Goal: Information Seeking & Learning: Learn about a topic

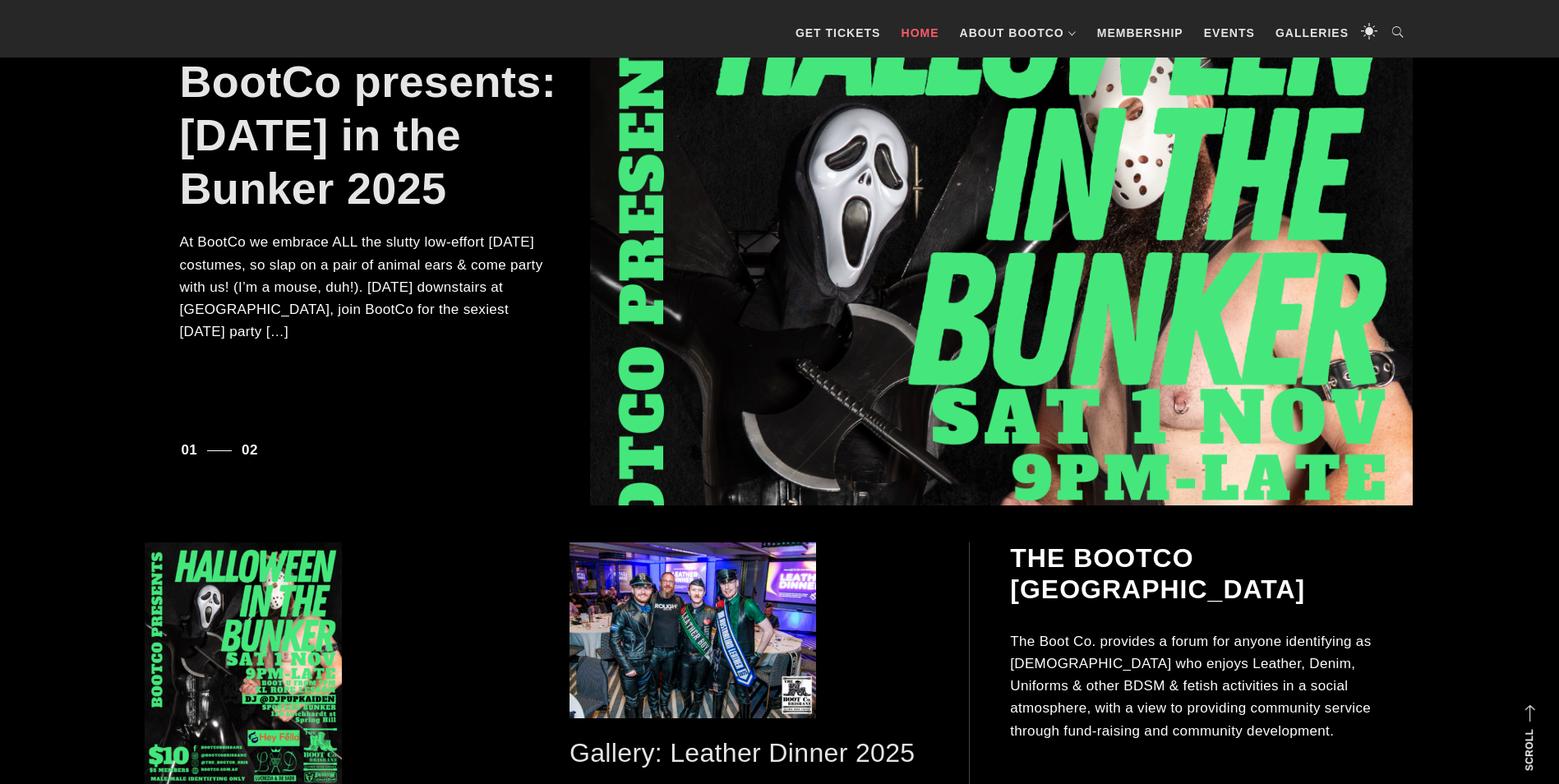
scroll to position [329, 0]
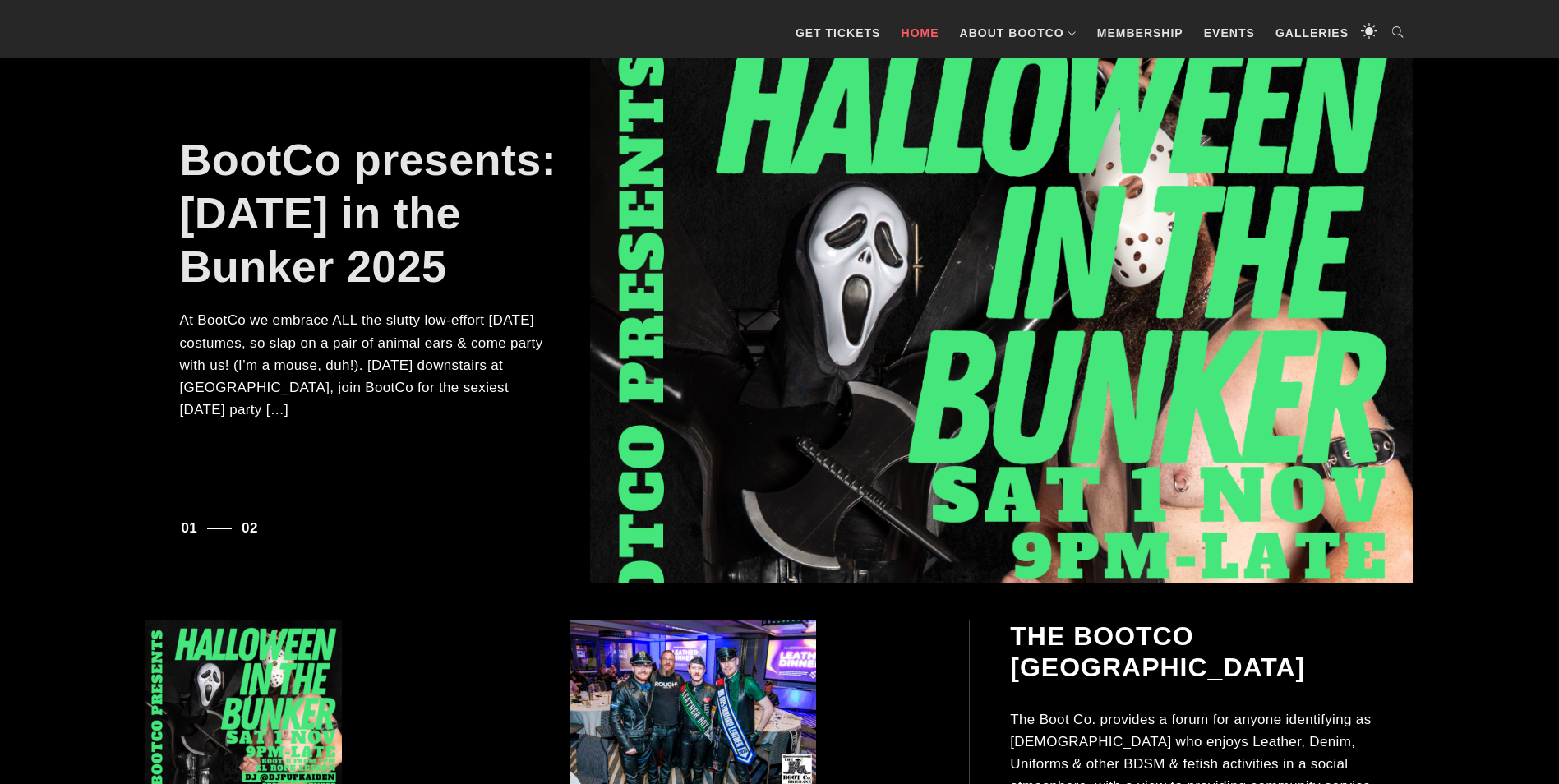
click at [353, 505] on div "BootCo presents: [DATE] in the Bunker 2025" at bounding box center [780, 296] width 1266 height 576
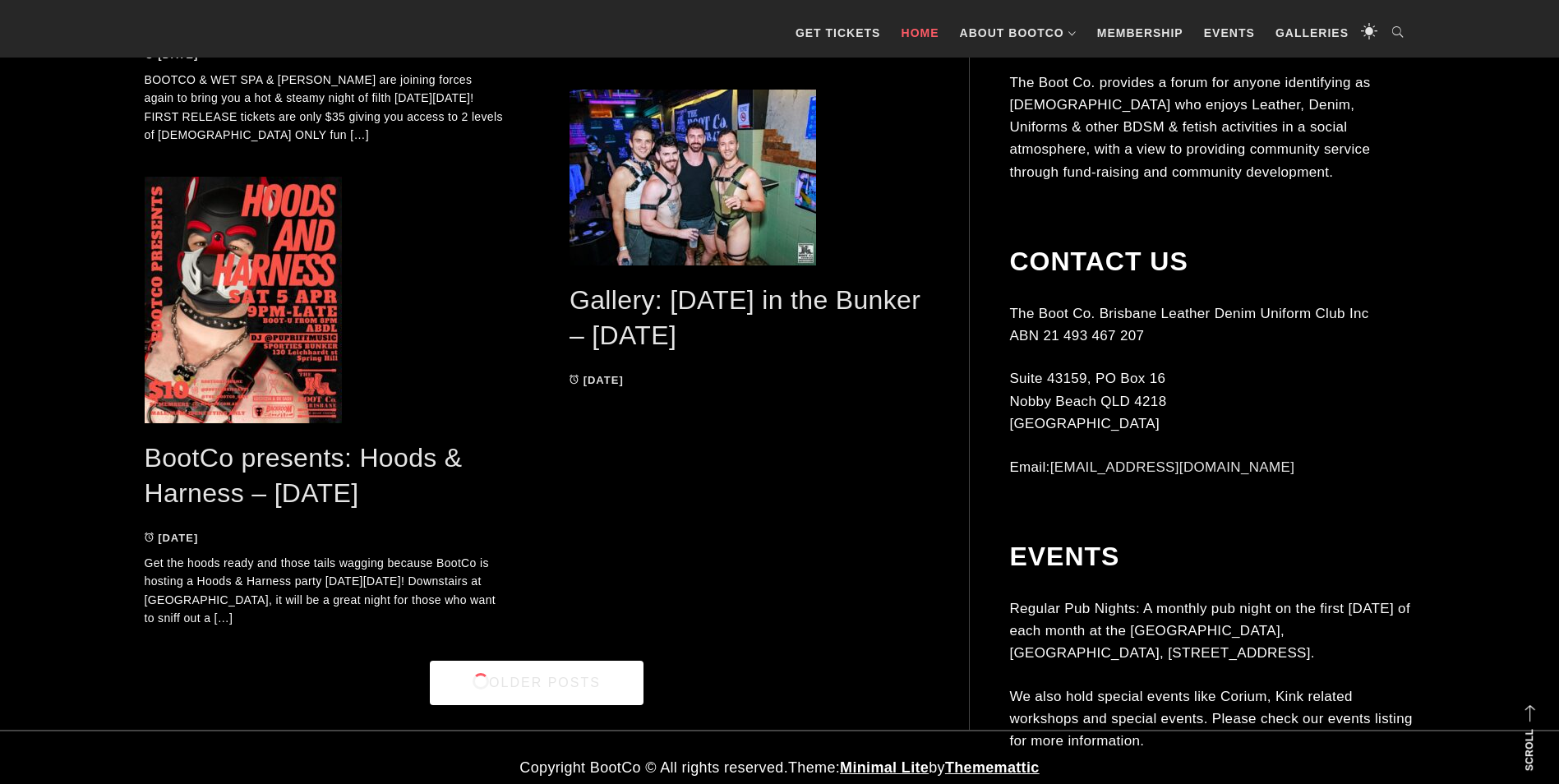
scroll to position [4636, 0]
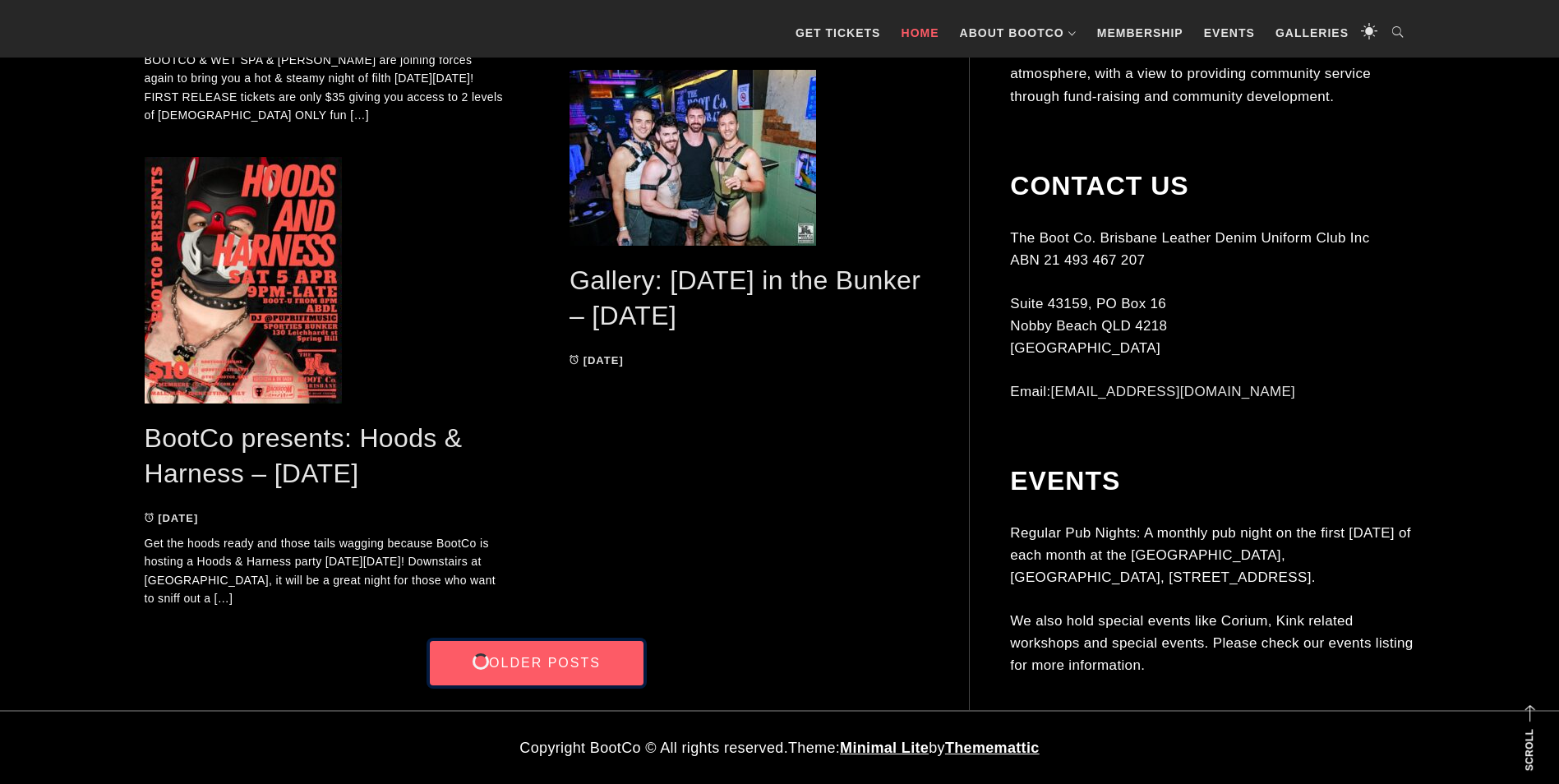
click at [540, 667] on link "Older Posts" at bounding box center [537, 664] width 214 height 45
click at [569, 658] on link "Older Posts" at bounding box center [537, 664] width 214 height 45
click at [563, 660] on link "Older Posts" at bounding box center [537, 664] width 214 height 45
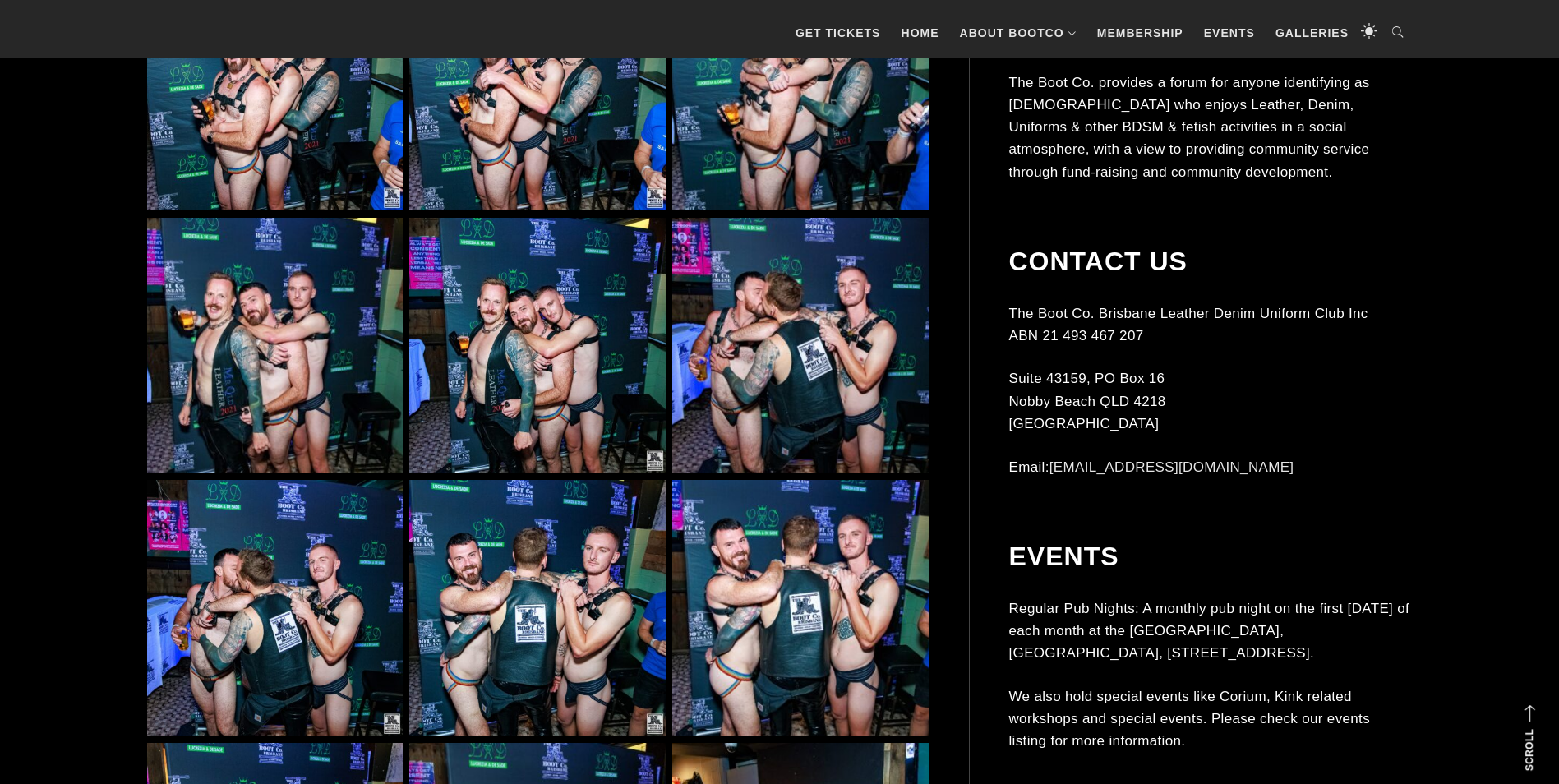
scroll to position [2548, 0]
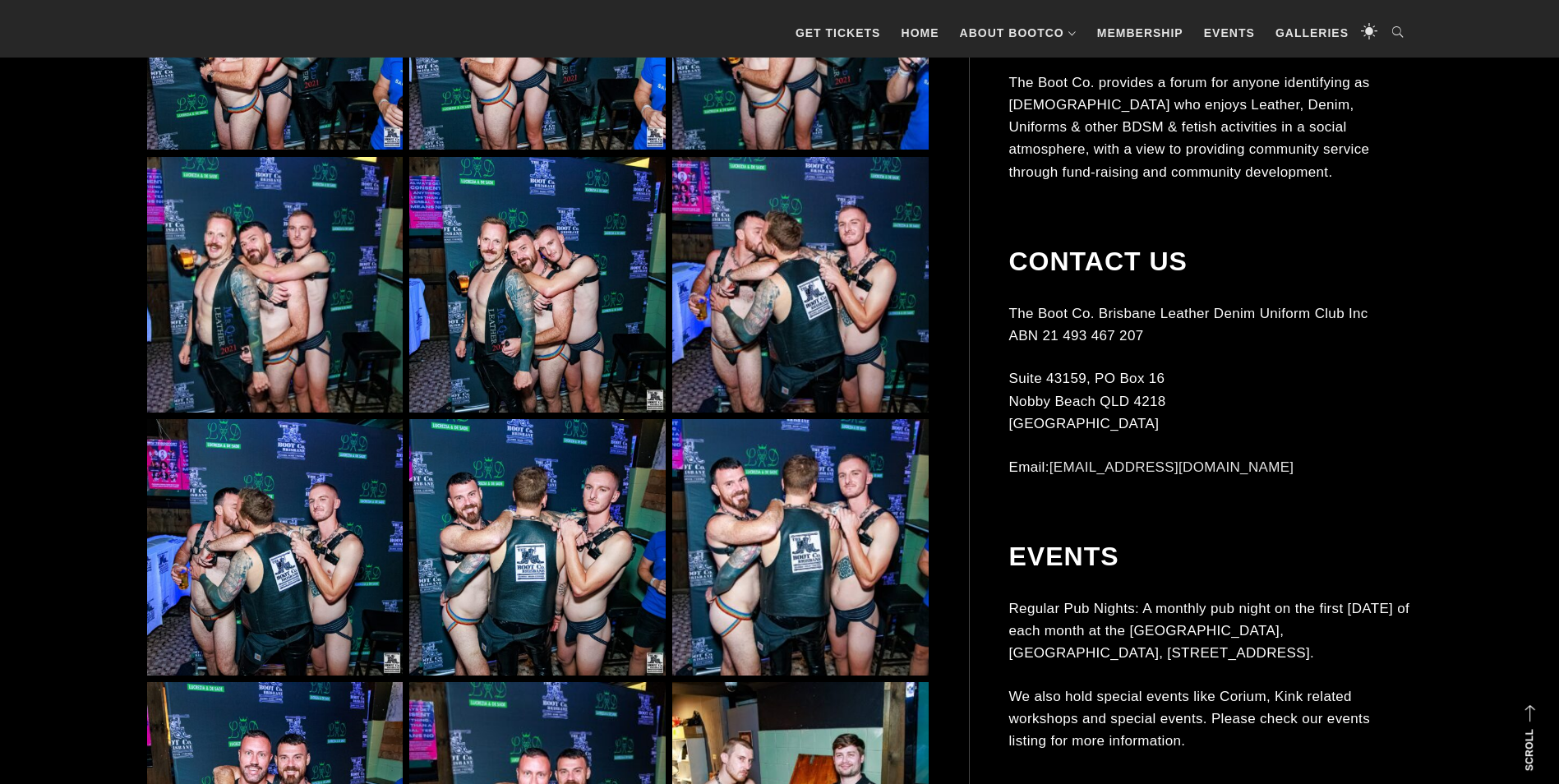
click at [571, 270] on img at bounding box center [537, 285] width 256 height 256
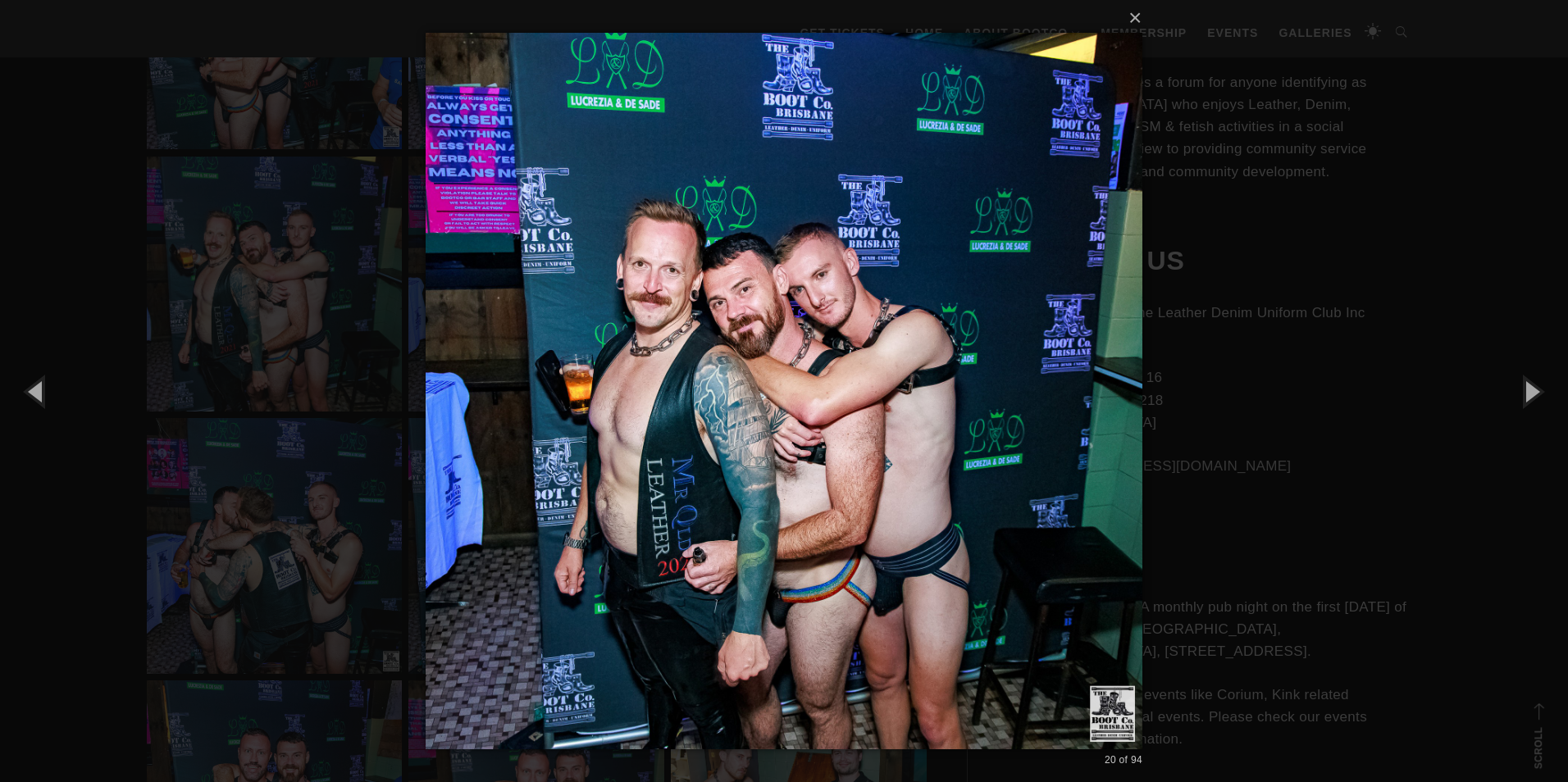
click at [89, 256] on div "× 20 of 94 Loading..." at bounding box center [784, 391] width 1568 height 782
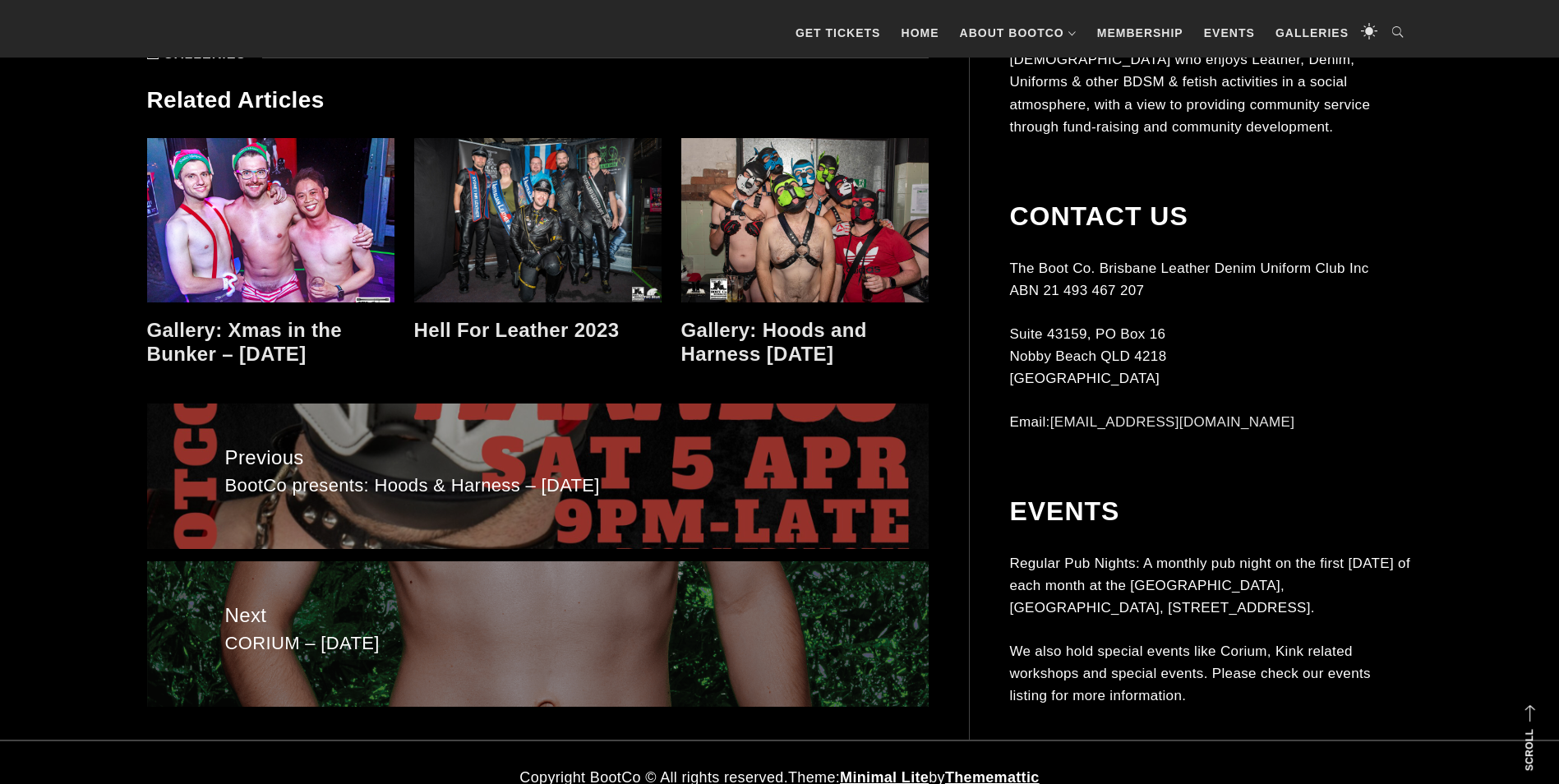
scroll to position [9556, 0]
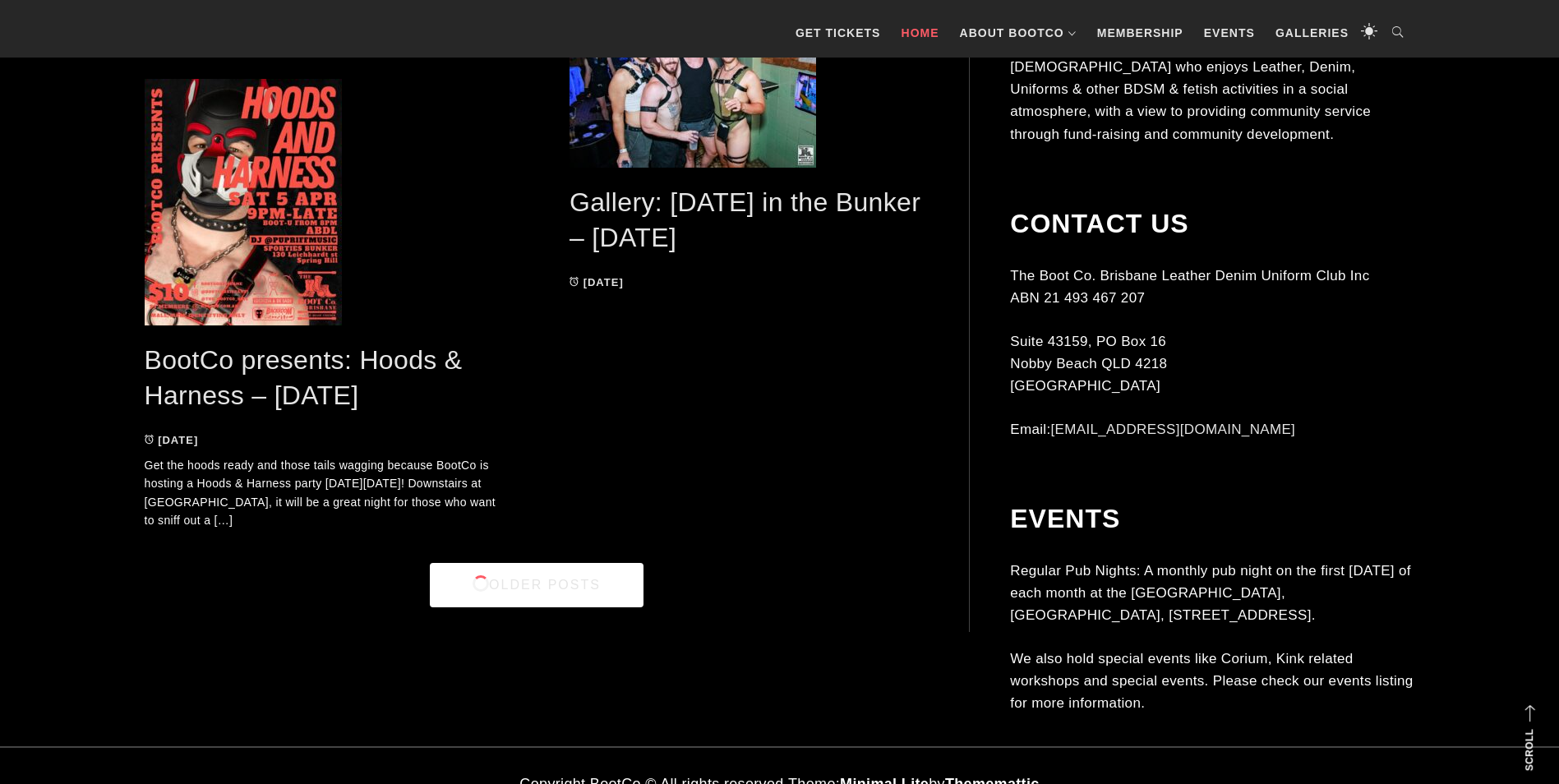
scroll to position [4718, 0]
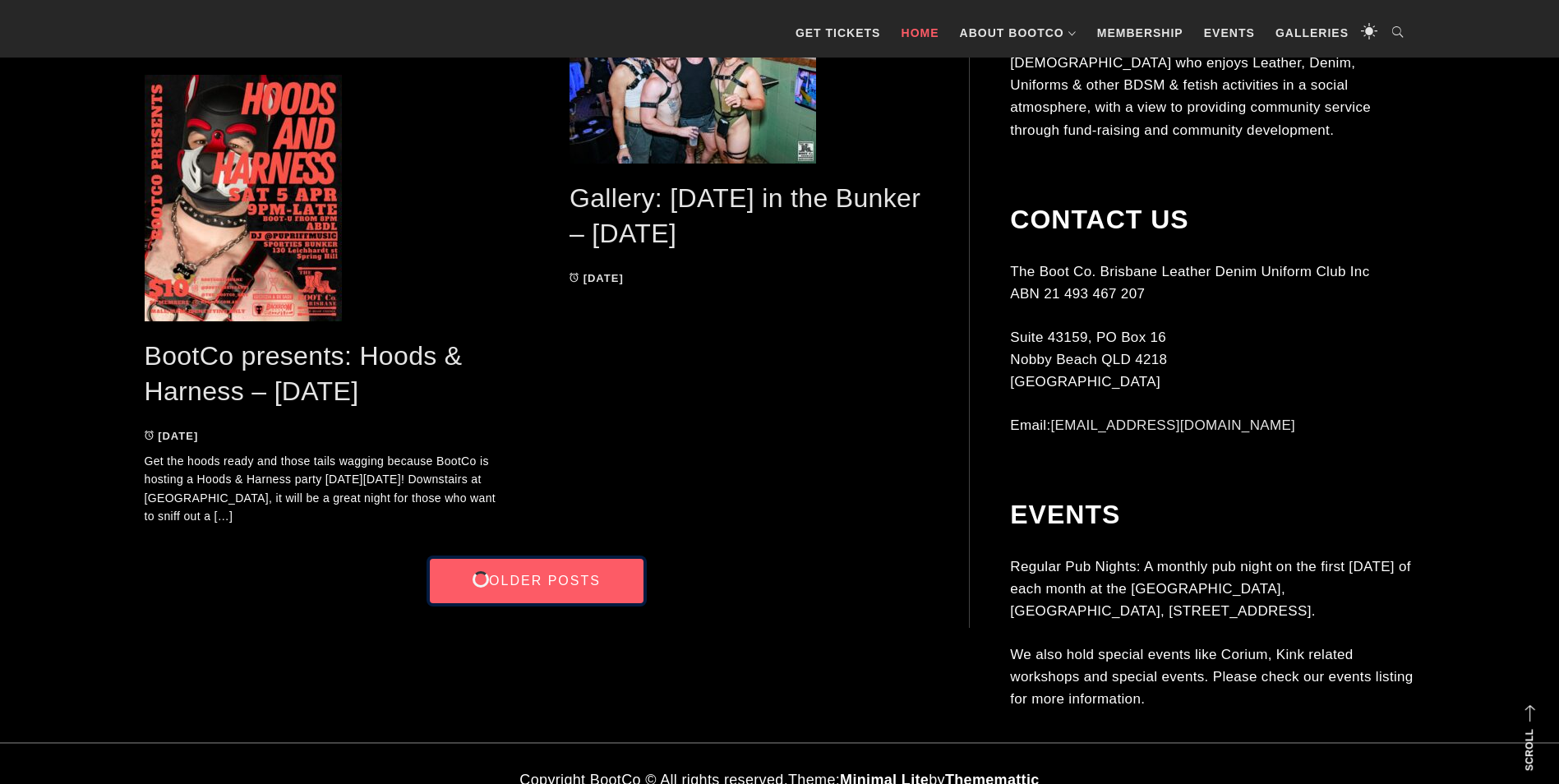
click at [513, 592] on link "Older Posts" at bounding box center [537, 582] width 214 height 45
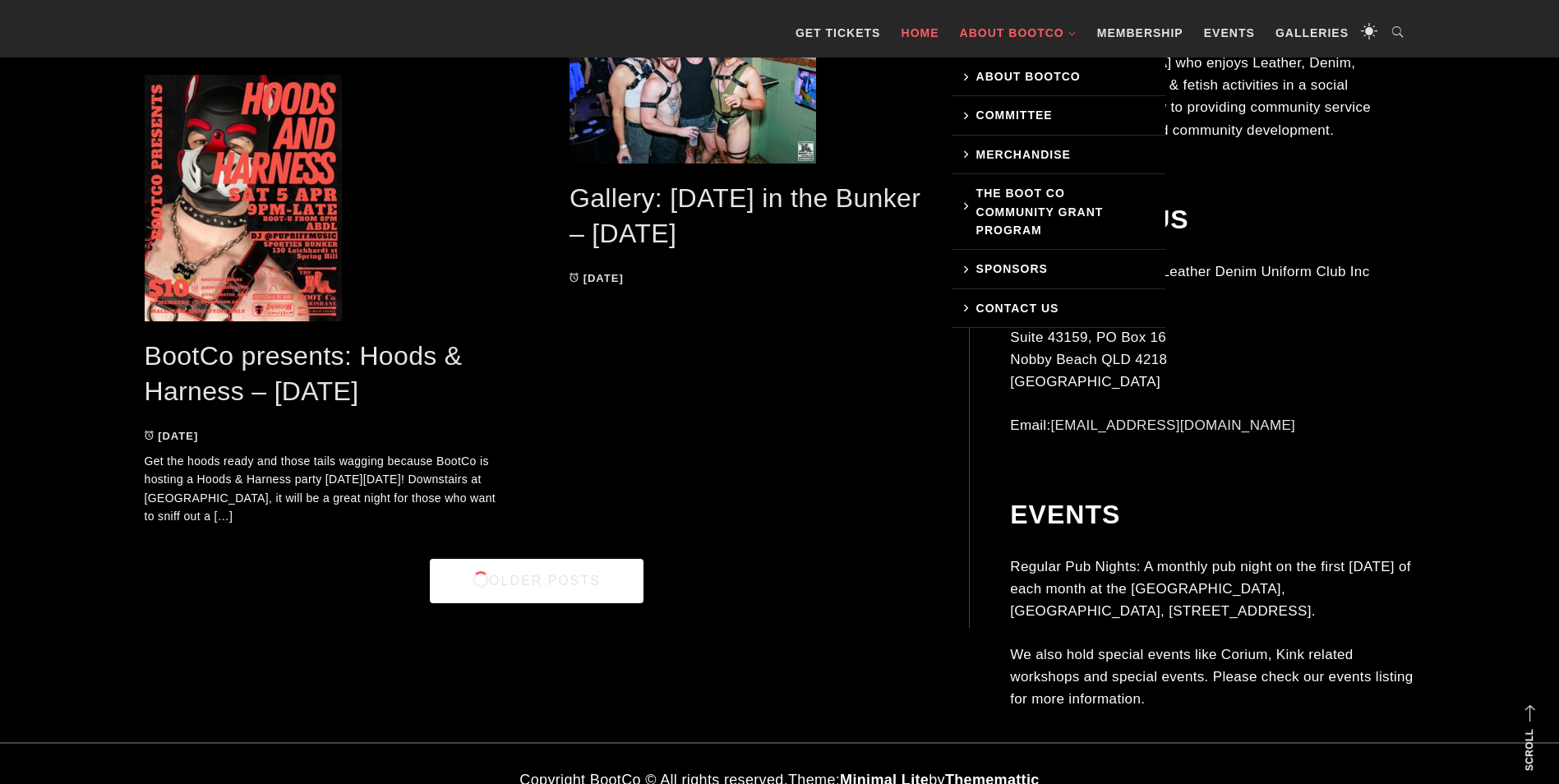
click at [996, 27] on link "About BootCo" at bounding box center [1018, 32] width 134 height 49
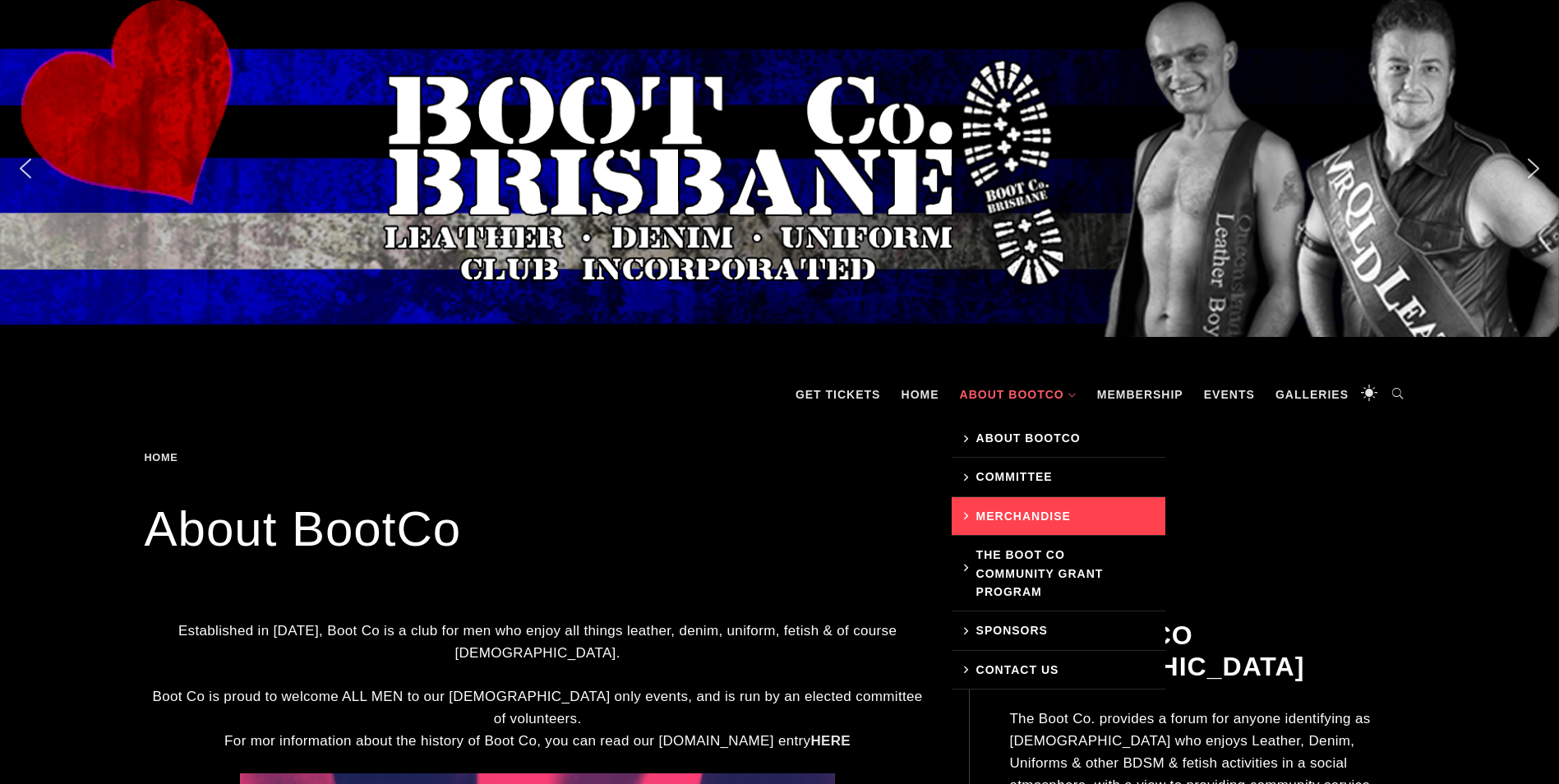
click at [1002, 525] on link "Merchandise" at bounding box center [1059, 516] width 214 height 39
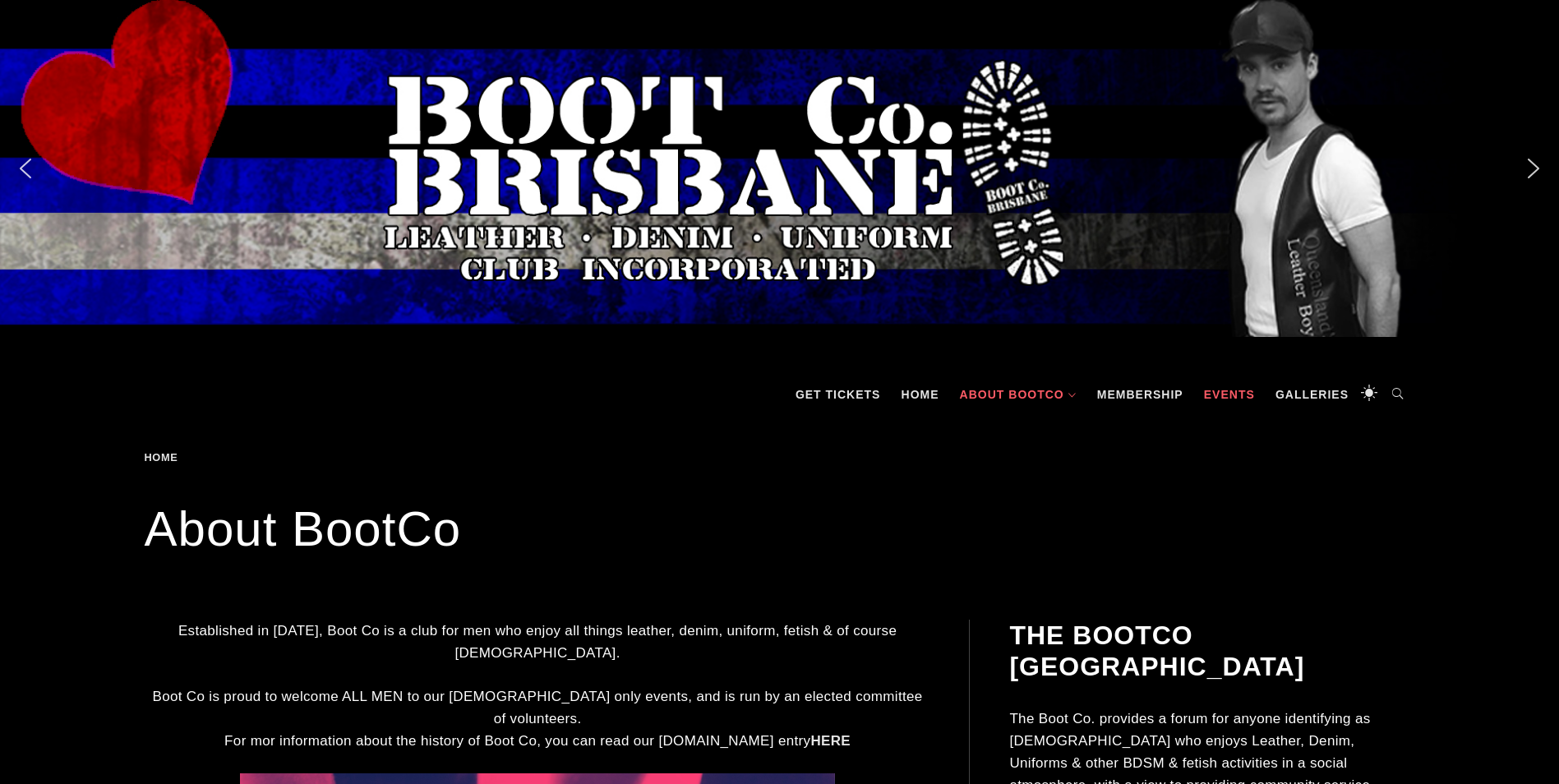
click at [1242, 395] on link "Events" at bounding box center [1230, 394] width 67 height 49
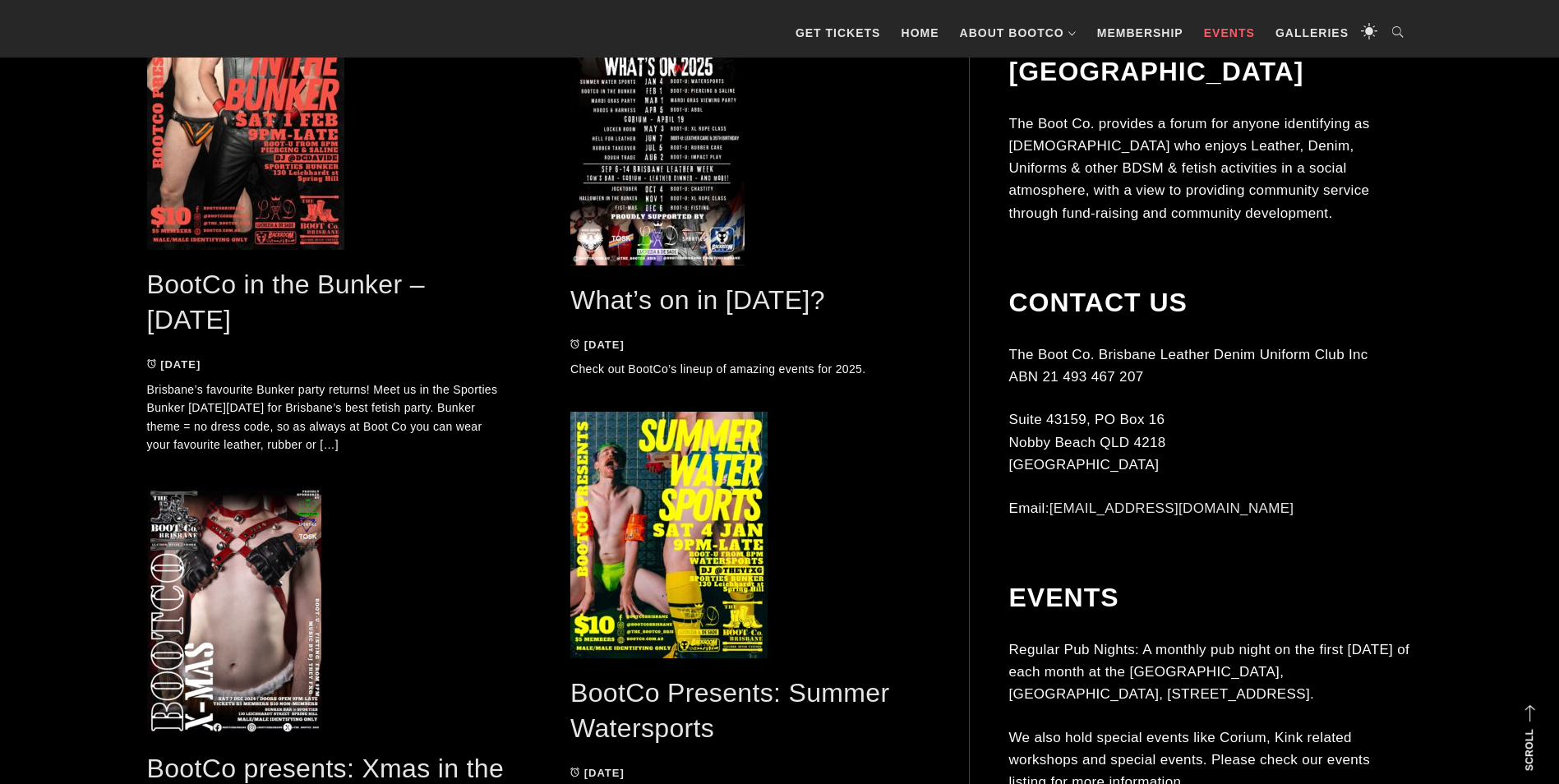
scroll to position [3288, 0]
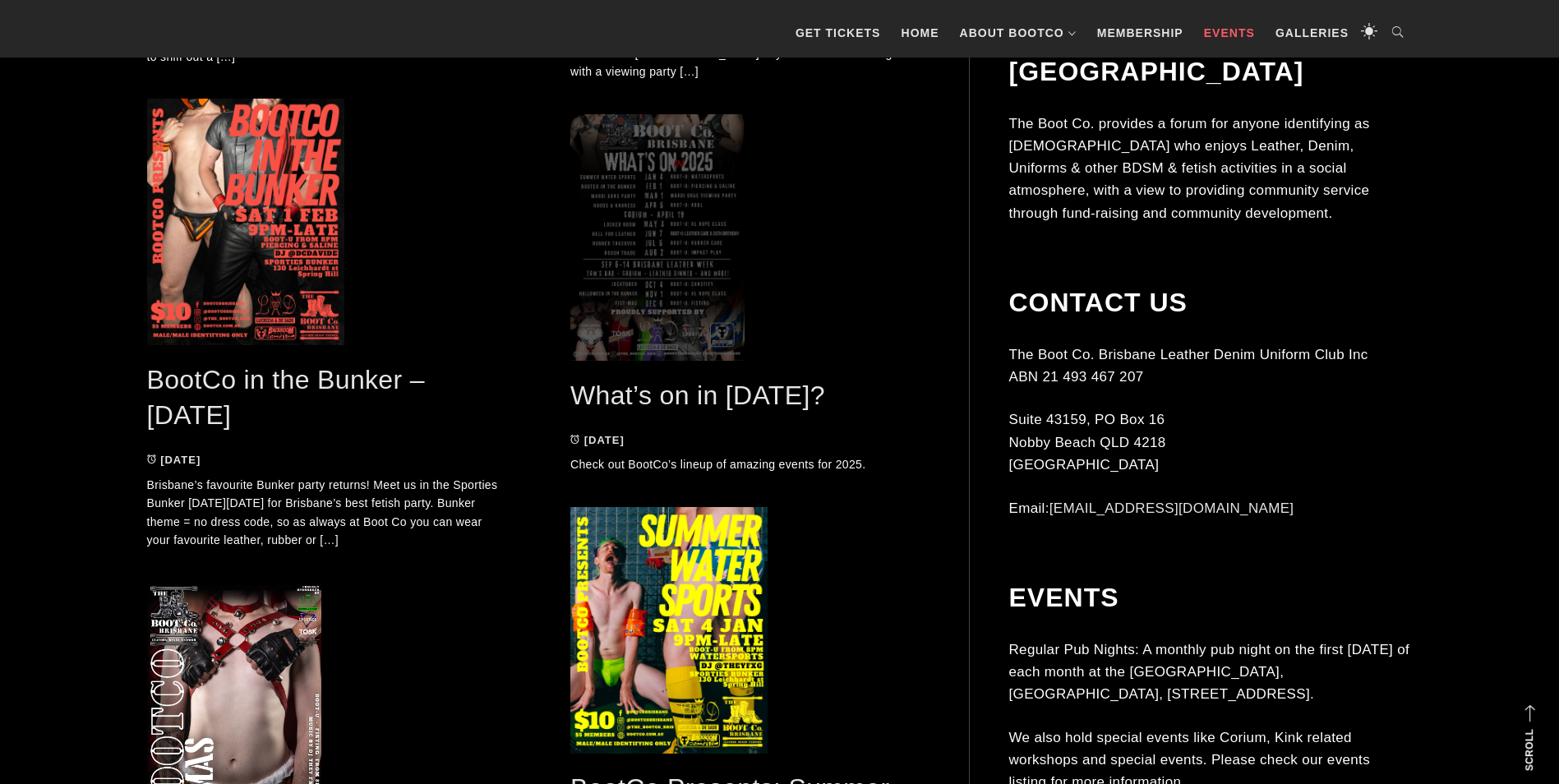
click at [673, 251] on span at bounding box center [750, 237] width 358 height 246
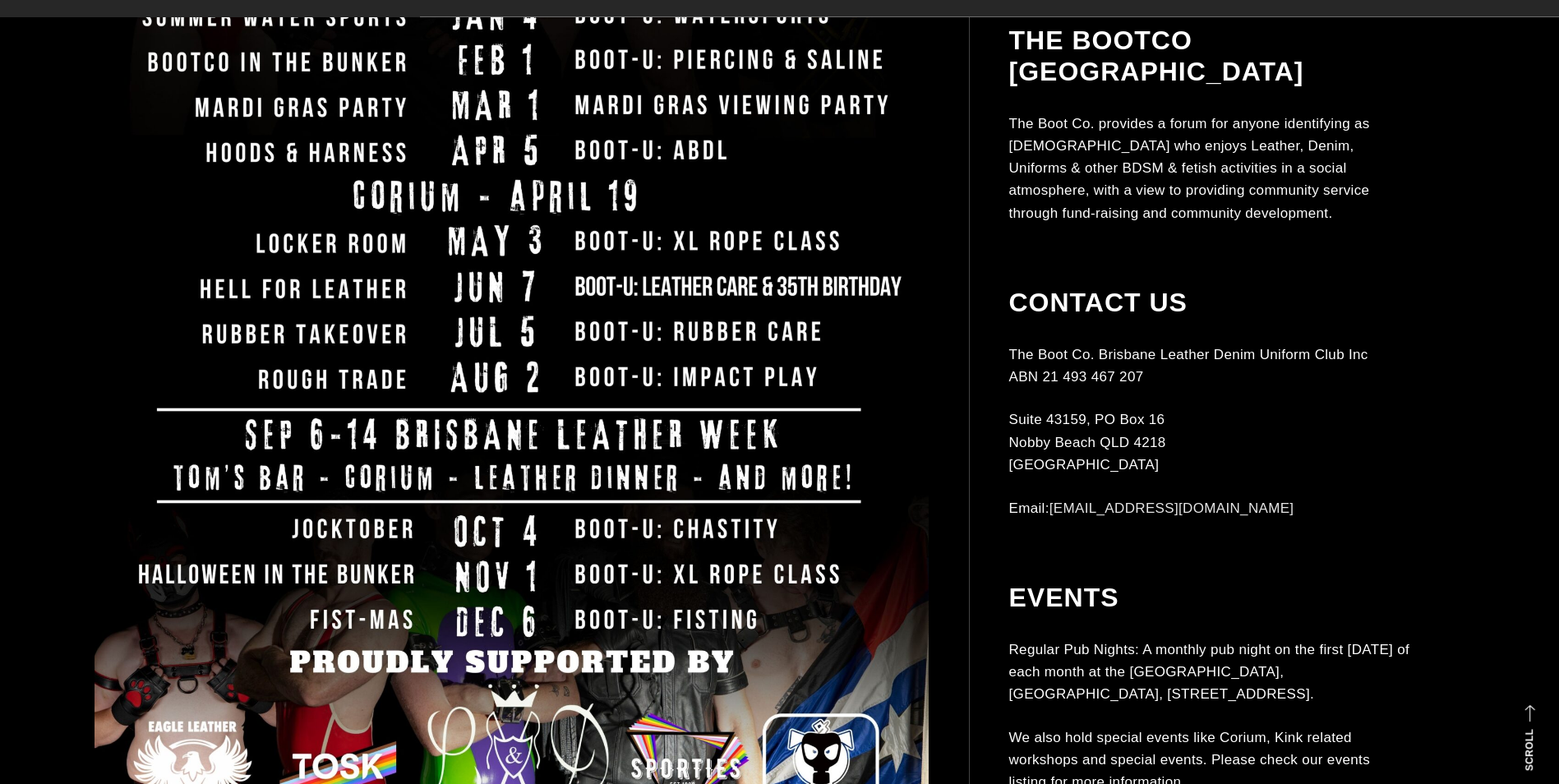
scroll to position [576, 0]
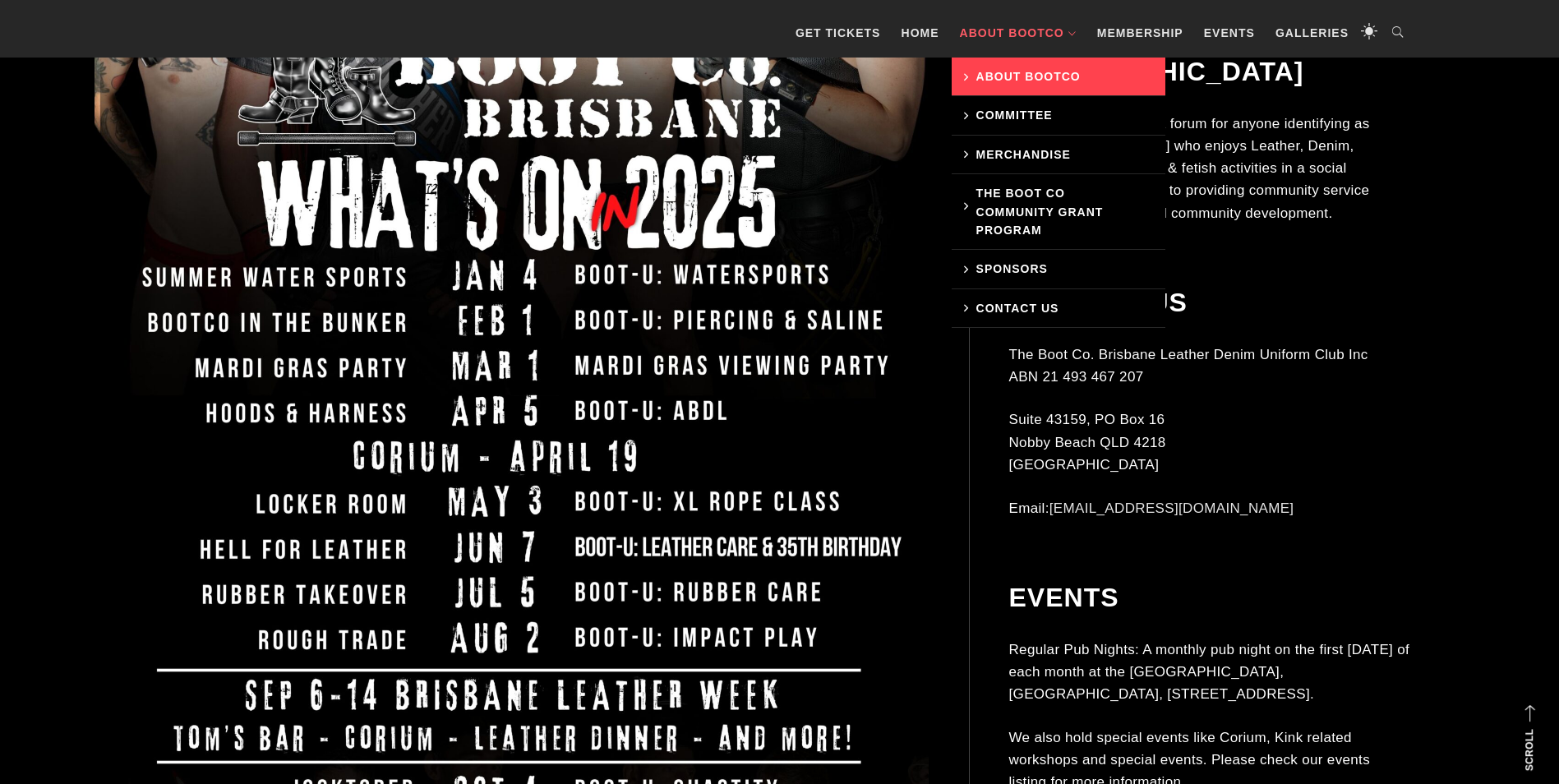
click at [996, 78] on link "About BootCo" at bounding box center [1059, 76] width 214 height 39
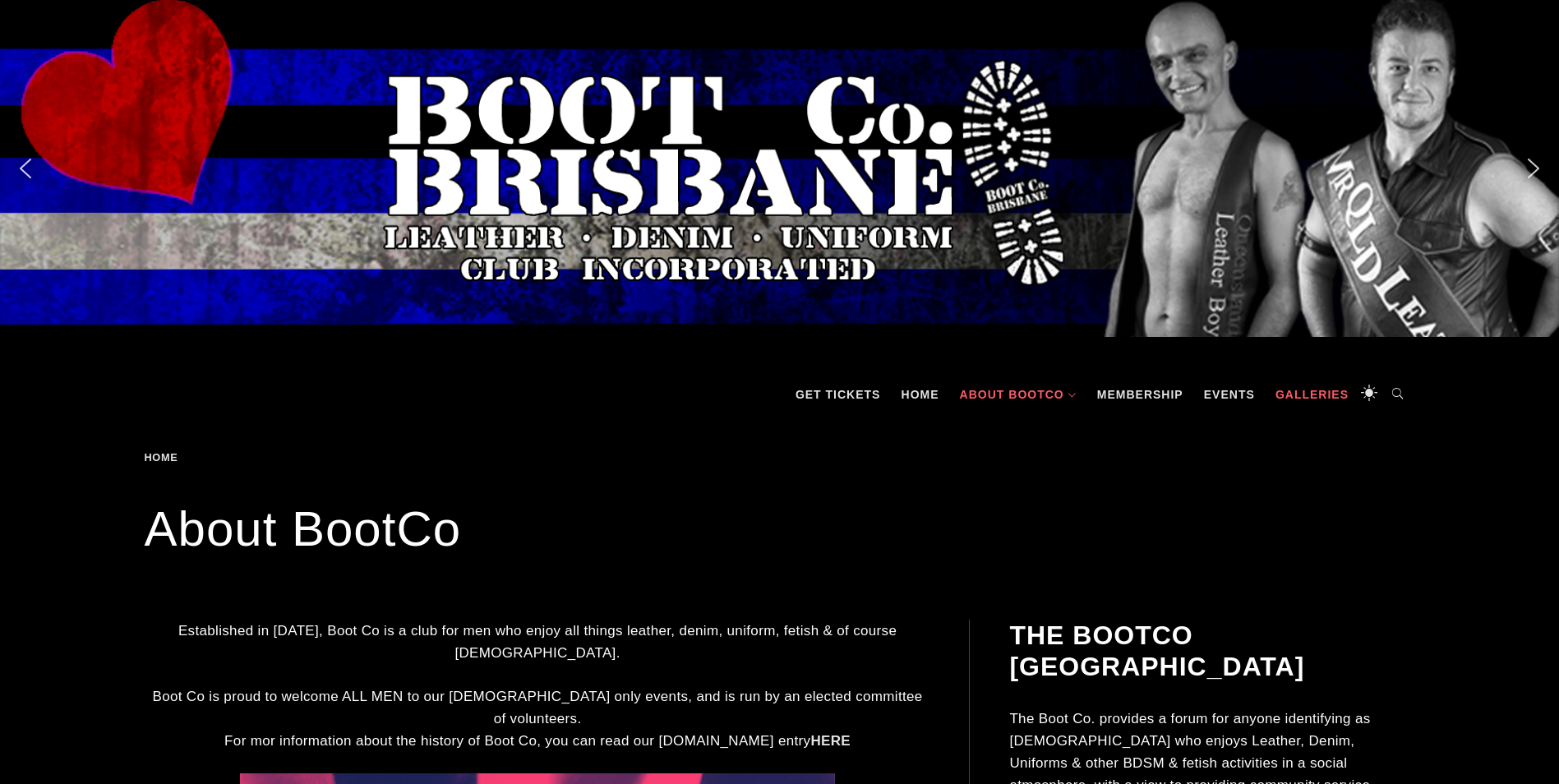
click at [1289, 400] on link "Galleries" at bounding box center [1313, 394] width 90 height 49
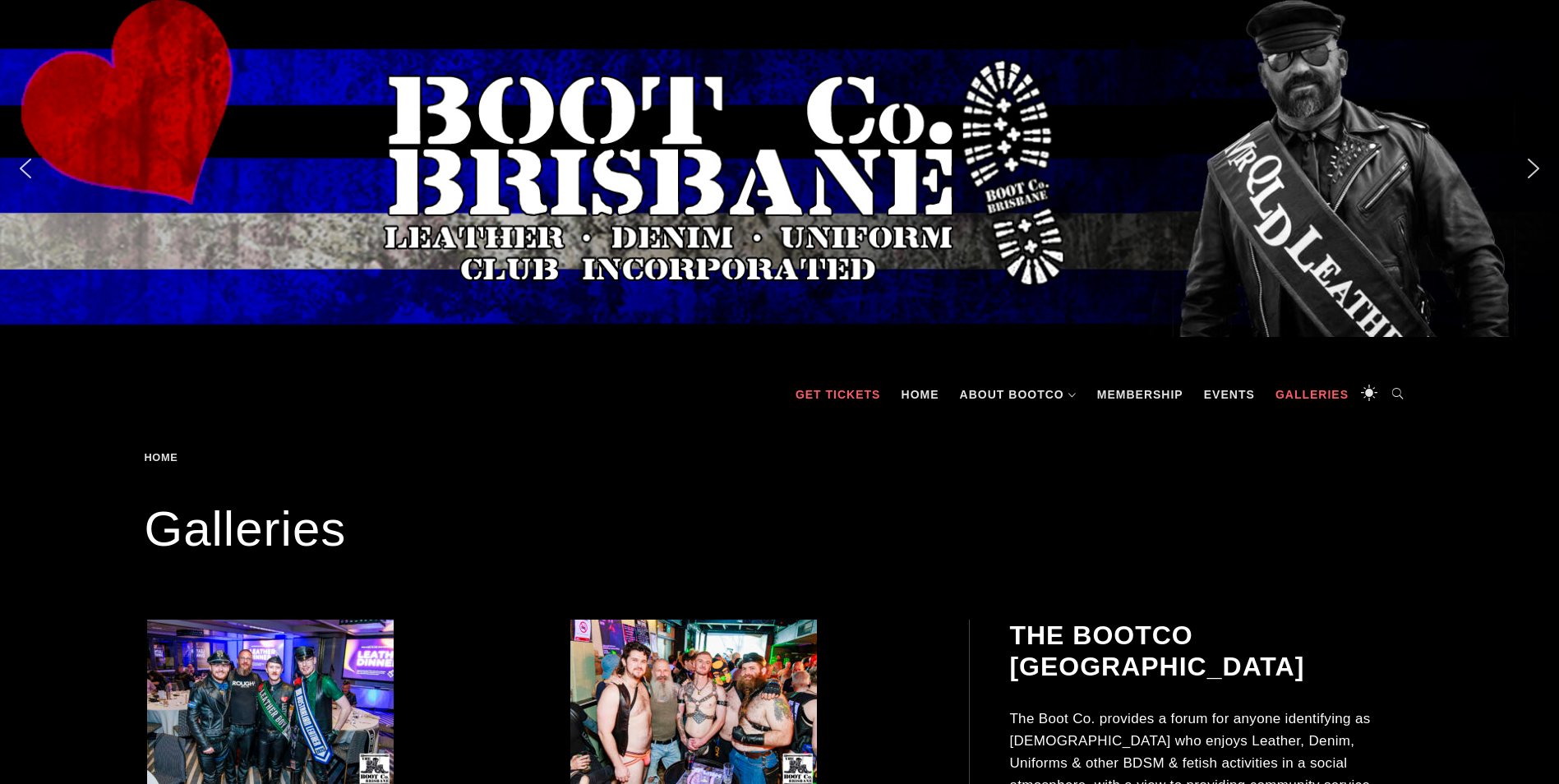
click at [826, 399] on link "GET TICKETS" at bounding box center [838, 394] width 102 height 49
